Goal: Check status

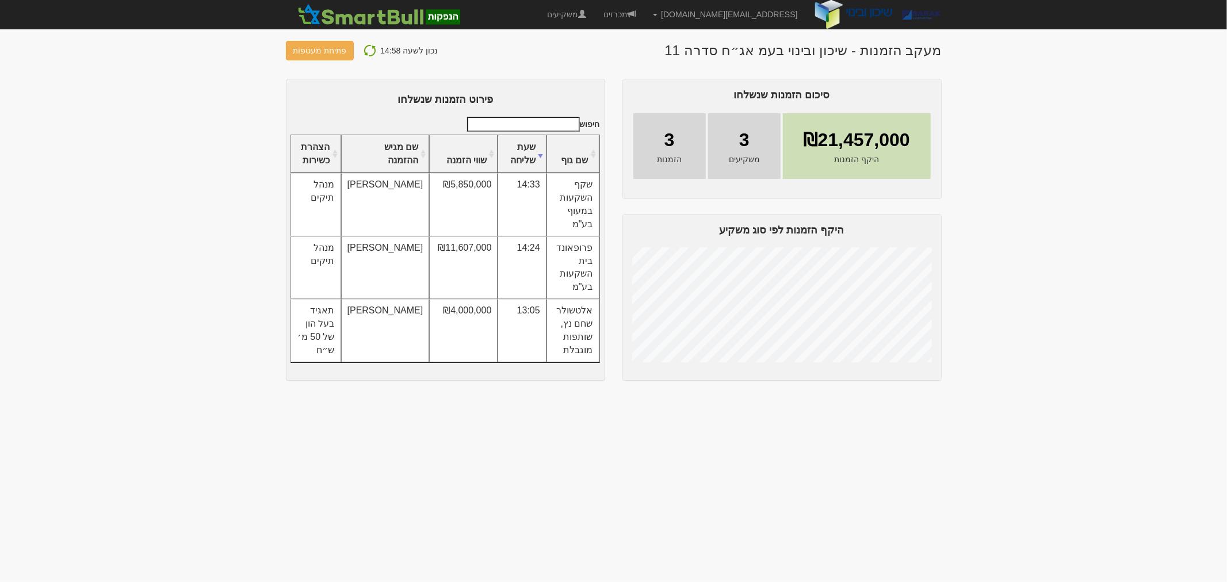
click at [368, 50] on img at bounding box center [370, 51] width 14 height 14
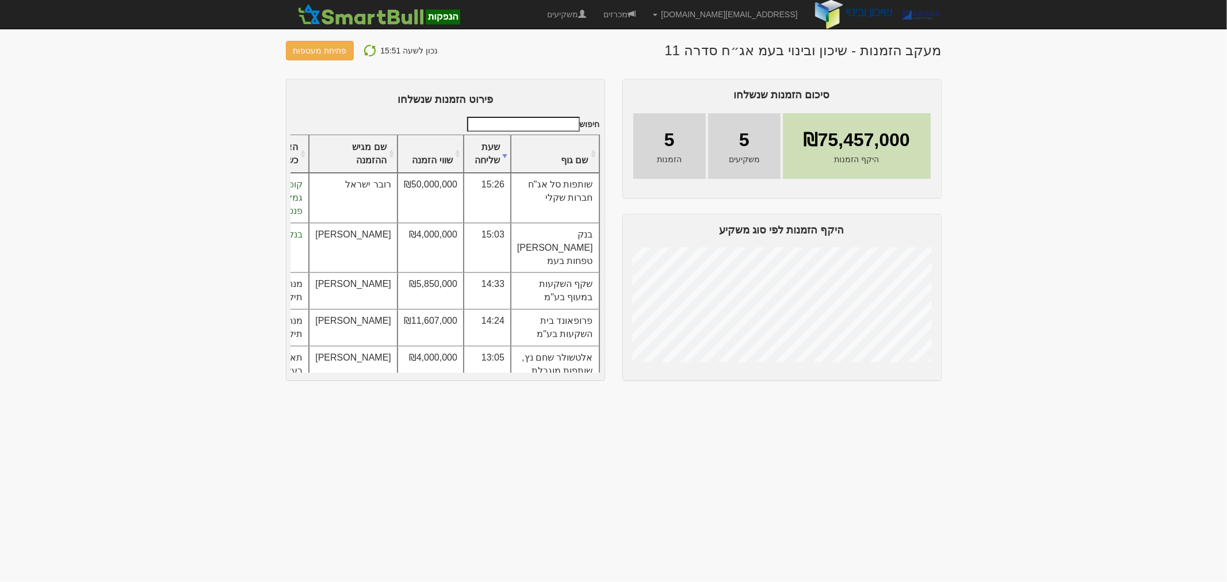
scroll to position [0, -1]
click at [513, 205] on td "15:26" at bounding box center [489, 198] width 47 height 50
click at [556, 205] on td "שותפות סל אג"ח חברות שקלי" at bounding box center [557, 198] width 89 height 50
click at [370, 55] on img at bounding box center [370, 51] width 14 height 14
click at [363, 48] on img at bounding box center [370, 51] width 14 height 14
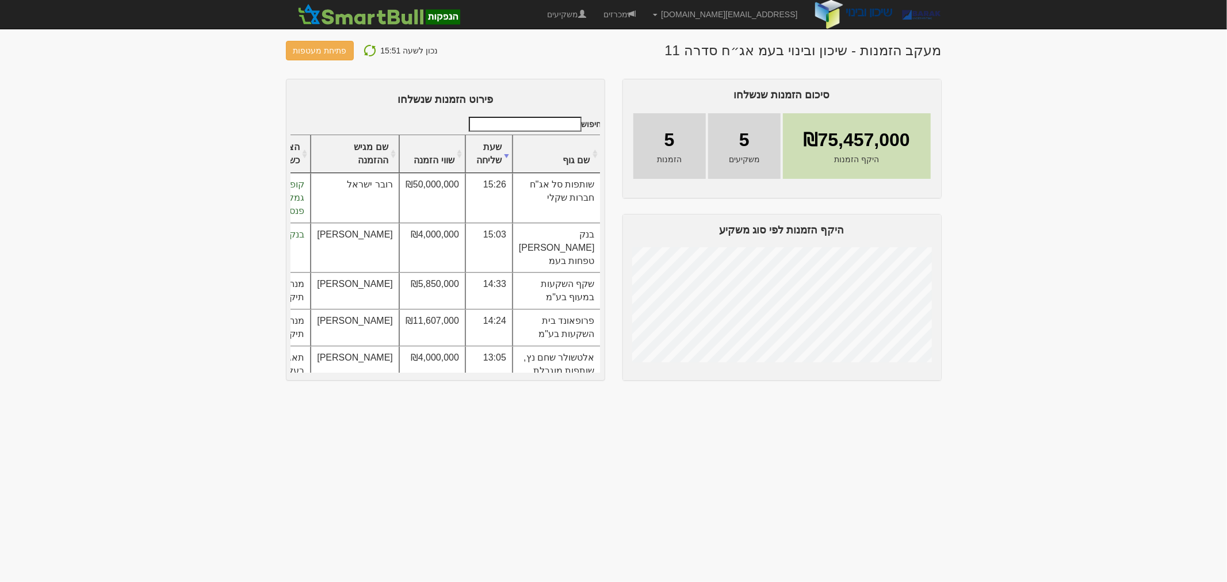
click at [363, 51] on img at bounding box center [370, 51] width 14 height 14
